Goal: Complete application form: Complete application form

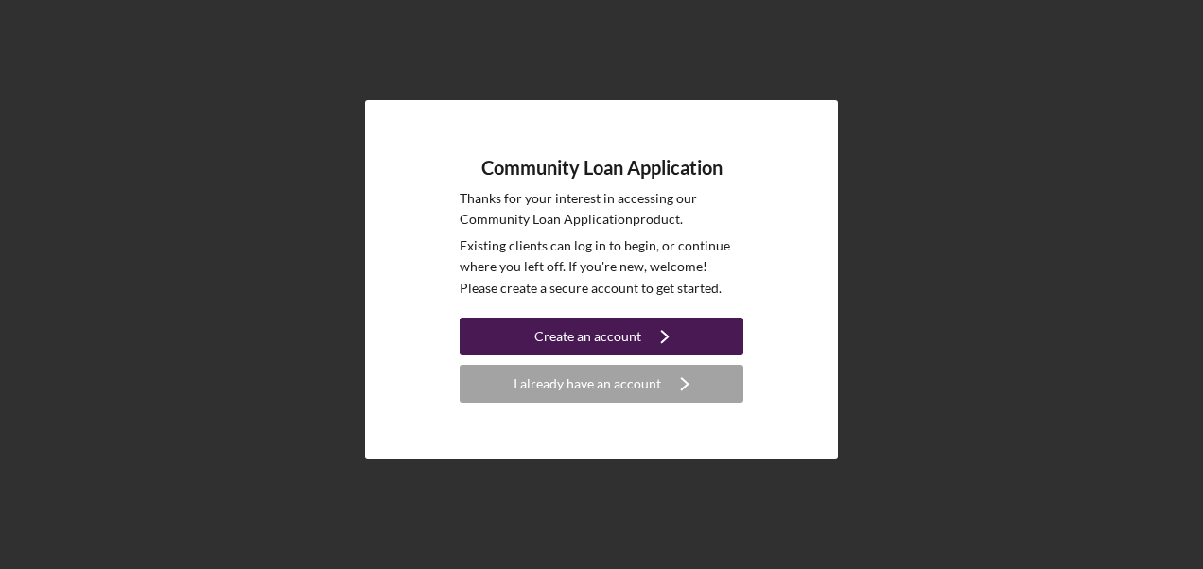
click at [641, 333] on icon "Icon/Navigate" at bounding box center [664, 336] width 47 height 47
